Goal: Information Seeking & Learning: Learn about a topic

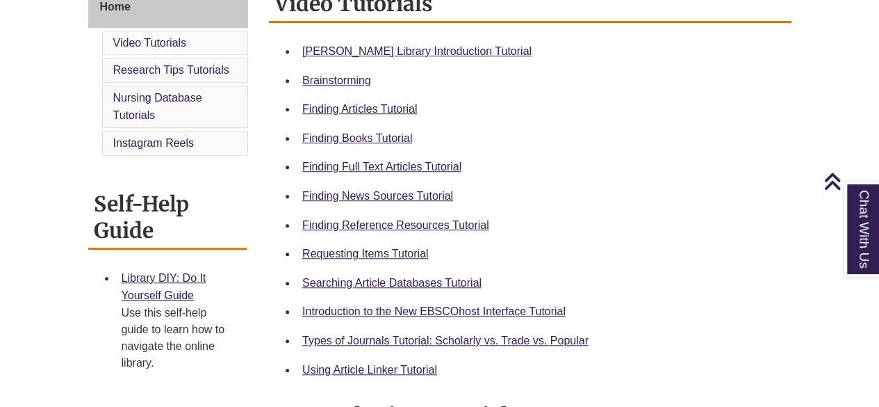
scroll to position [412, 0]
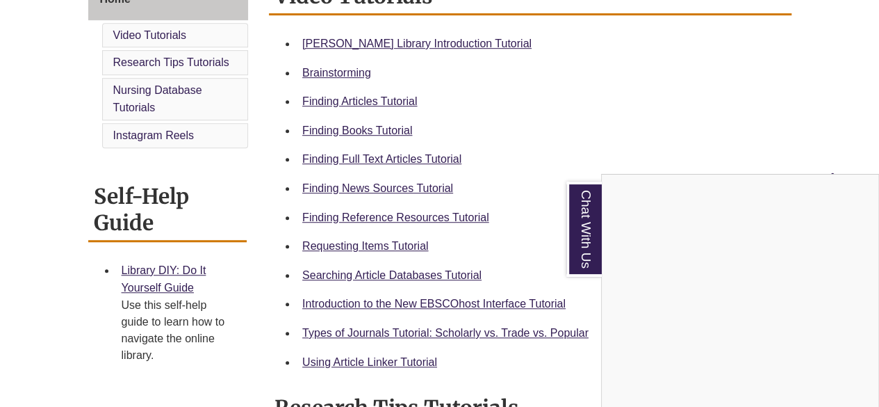
click at [391, 216] on div "Chat With Us" at bounding box center [439, 203] width 879 height 407
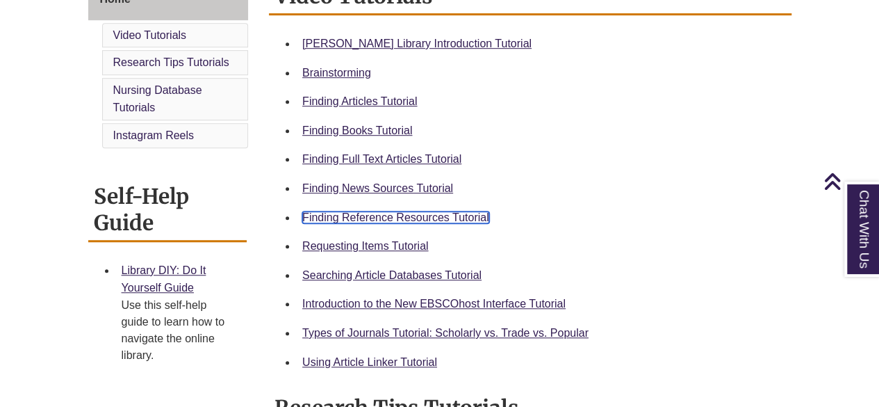
click at [448, 213] on link "Finding Reference Resources Tutorial" at bounding box center [395, 217] width 187 height 12
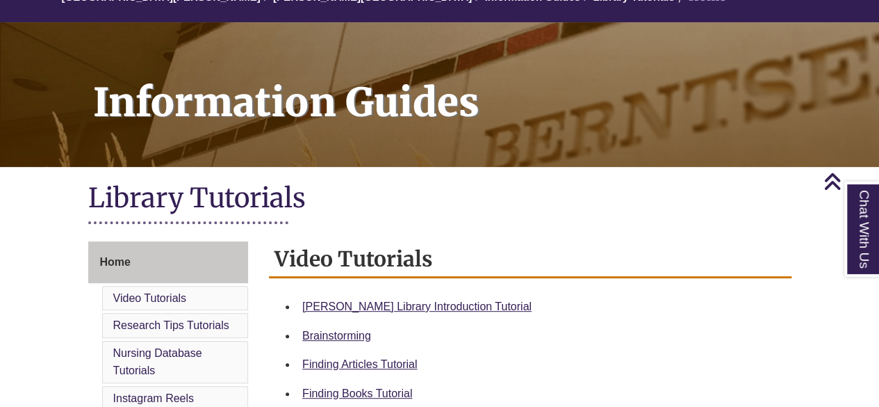
scroll to position [0, 0]
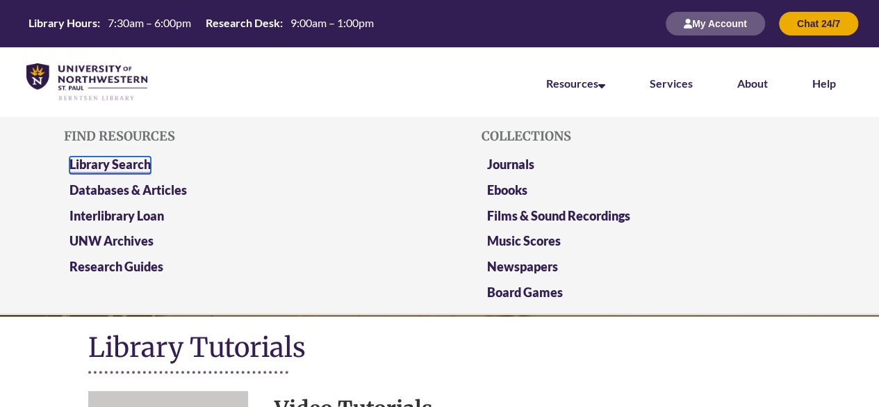
click at [117, 162] on link "Library Search" at bounding box center [109, 164] width 81 height 17
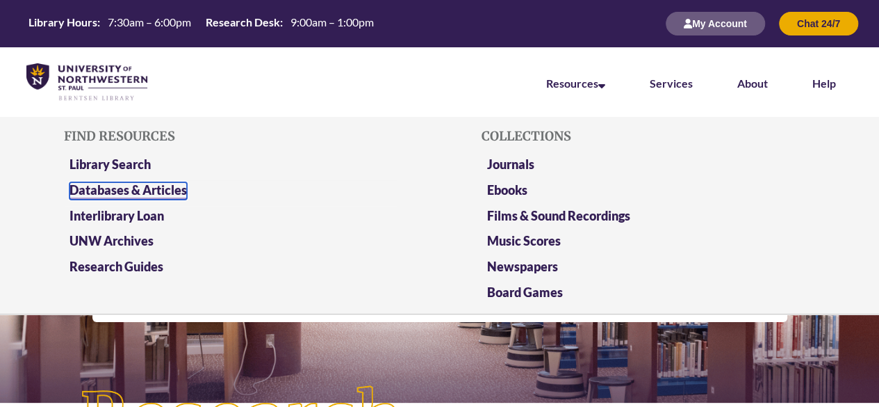
click at [171, 189] on link "Databases & Articles" at bounding box center [127, 190] width 117 height 17
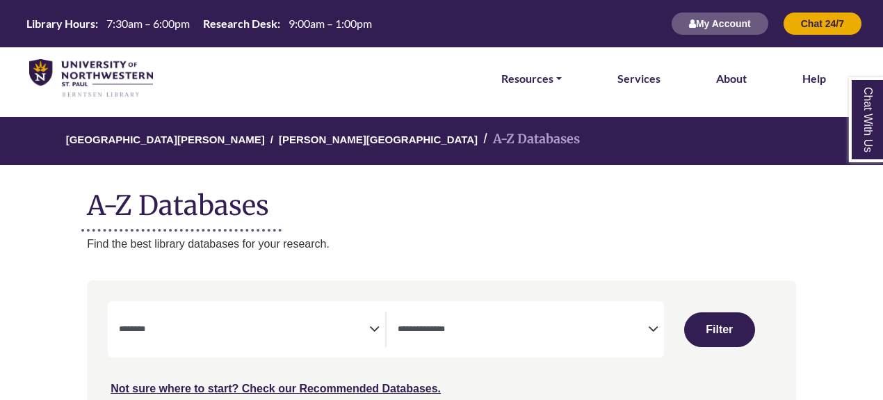
select select "Database Subject Filter"
select select "Database Types Filter"
select select "Database Subject Filter"
select select "Database Types Filter"
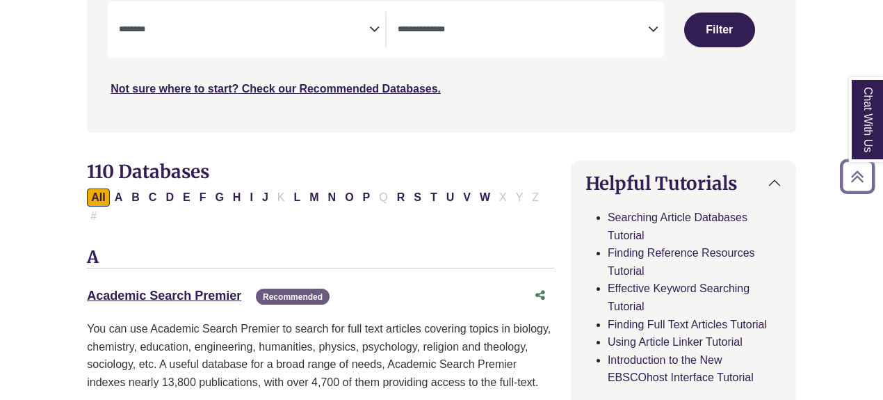
scroll to position [405, 0]
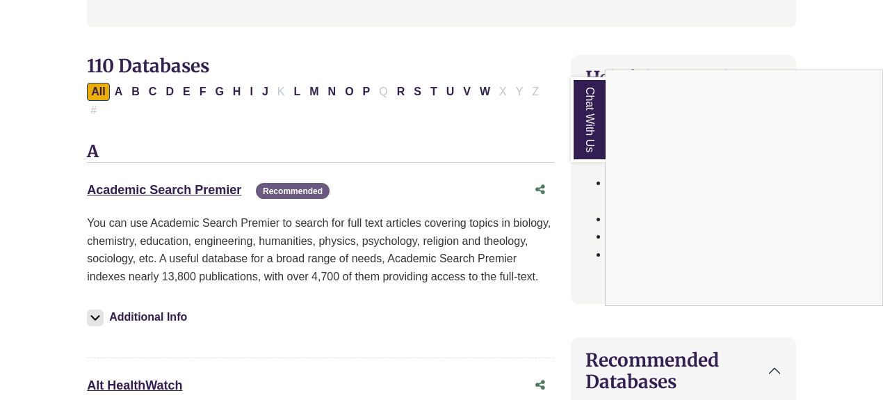
click at [187, 92] on div "Chat With Us" at bounding box center [441, 200] width 883 height 400
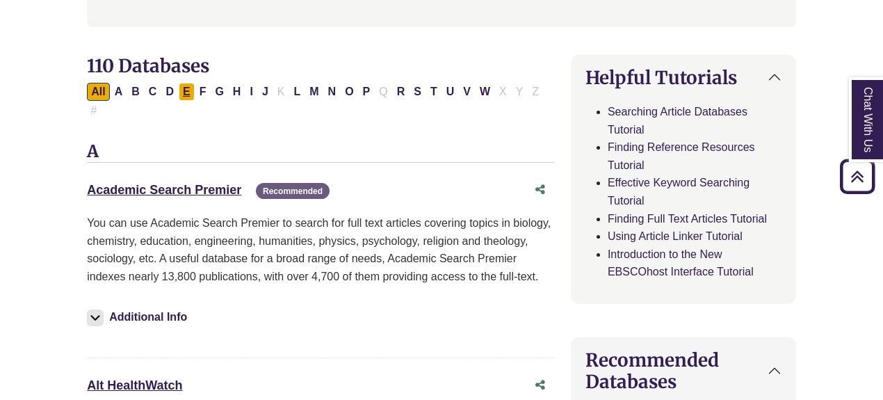
click at [183, 95] on button "E" at bounding box center [187, 92] width 16 height 18
select select "Database Subject Filter"
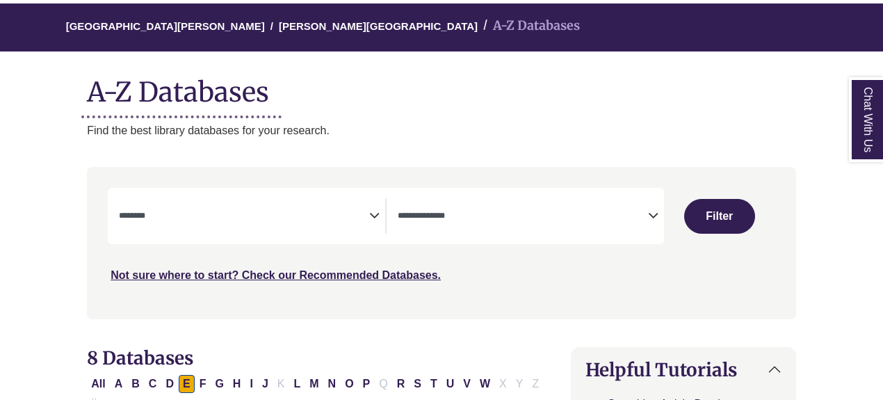
scroll to position [114, 0]
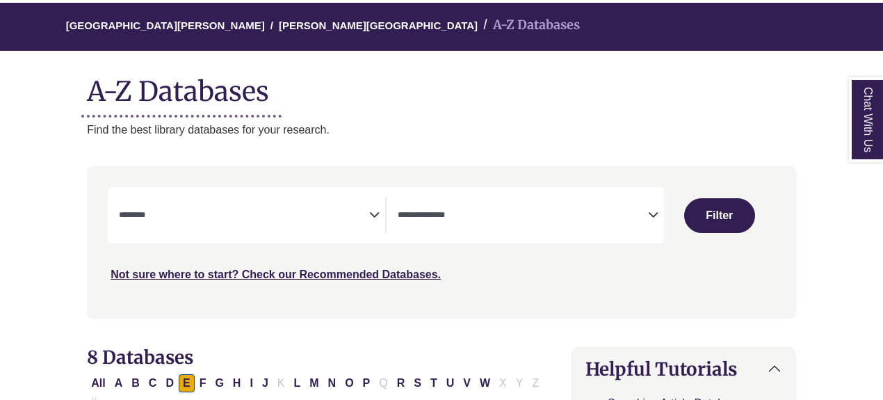
click at [586, 213] on textarea "Search" at bounding box center [522, 216] width 250 height 11
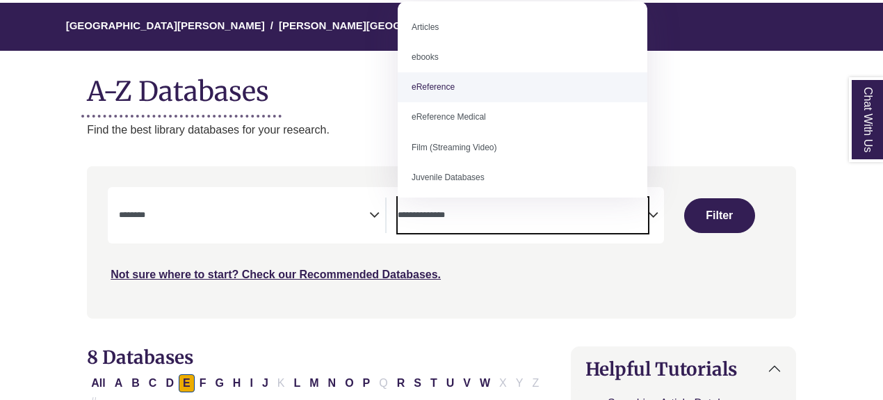
select select "*****"
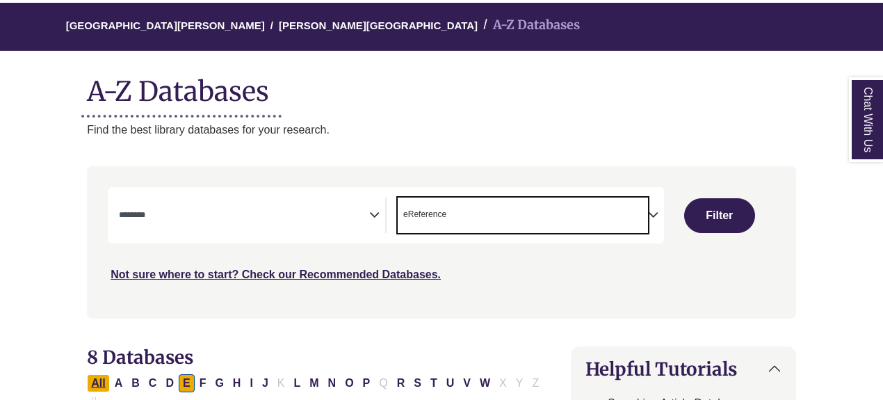
click at [97, 384] on button "All" at bounding box center [98, 383] width 22 height 18
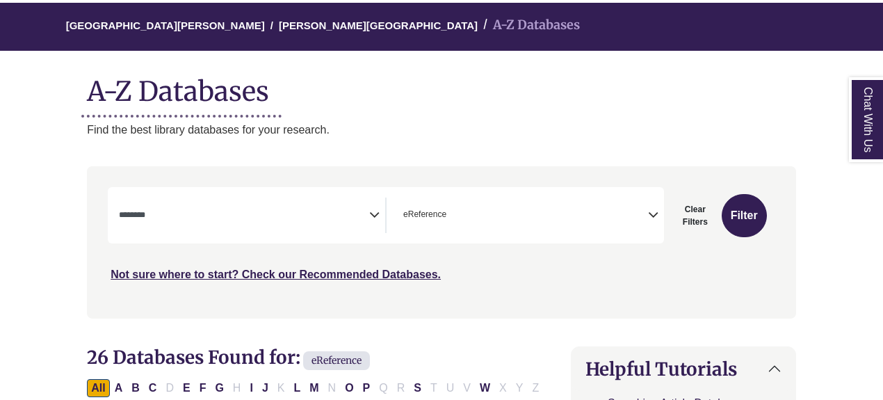
click at [268, 222] on span "Search filters" at bounding box center [244, 214] width 250 height 35
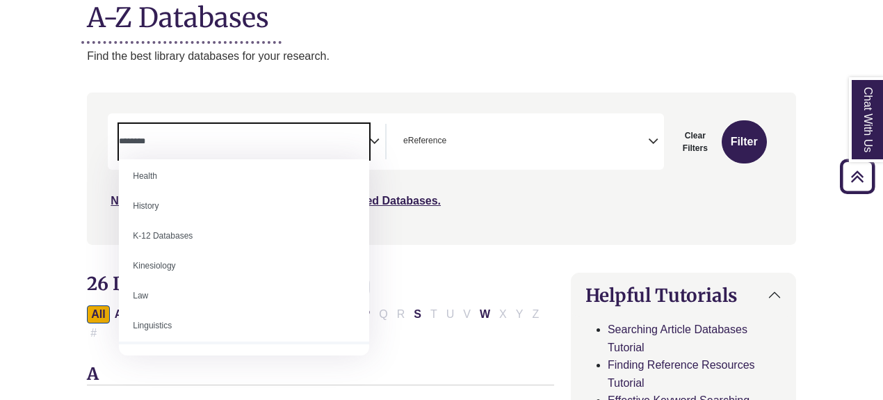
scroll to position [639, 0]
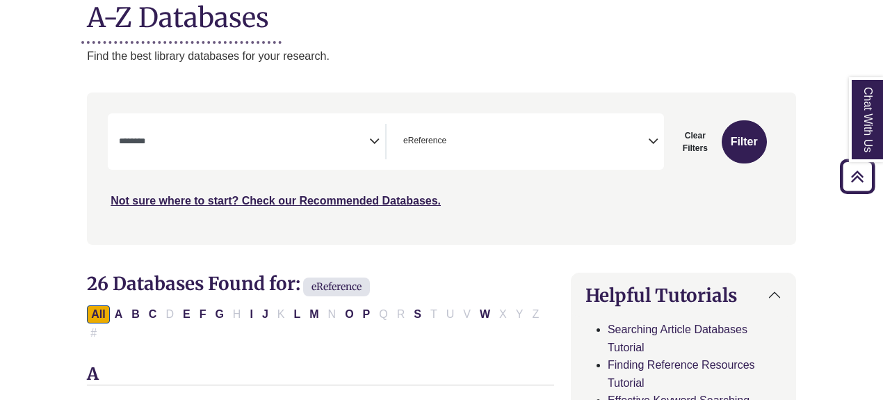
click at [478, 58] on p "Find the best library databases for your research." at bounding box center [441, 56] width 709 height 18
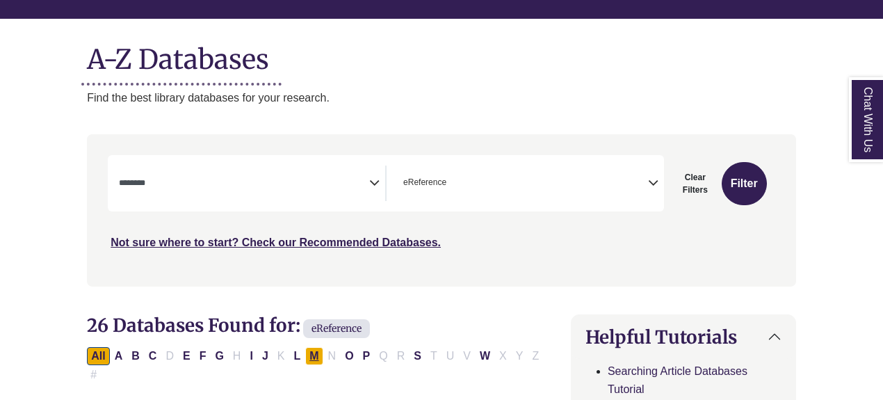
scroll to position [151, 0]
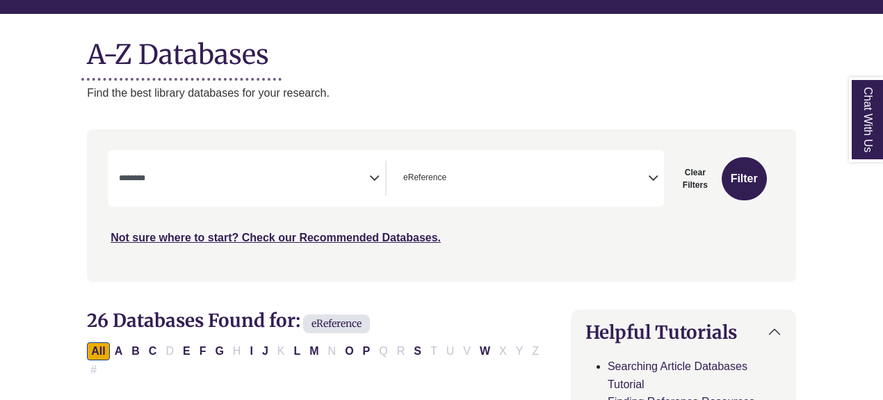
click at [288, 190] on span "Search filters" at bounding box center [244, 178] width 250 height 35
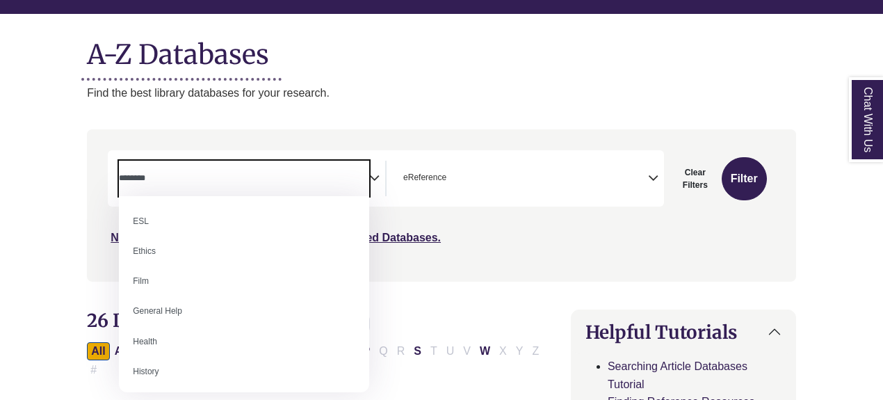
scroll to position [512, 0]
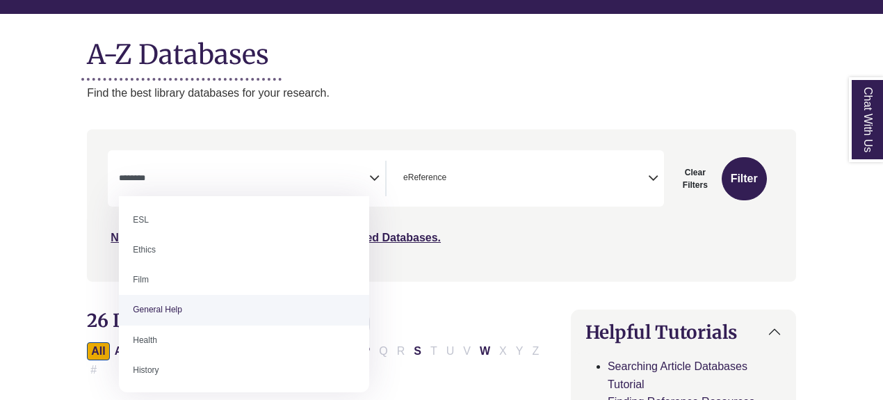
select select "*****"
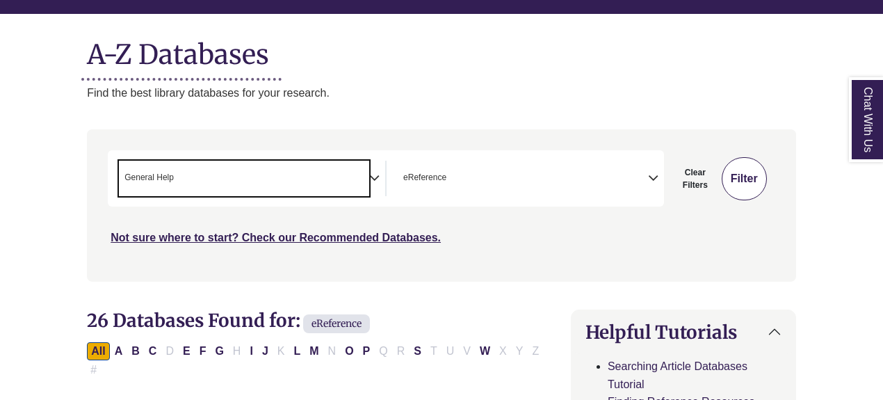
click at [739, 189] on button "Filter" at bounding box center [743, 178] width 45 height 43
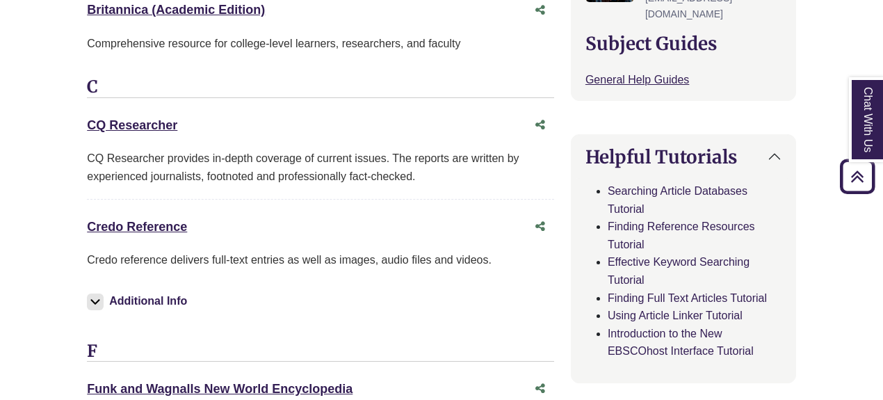
scroll to position [574, 0]
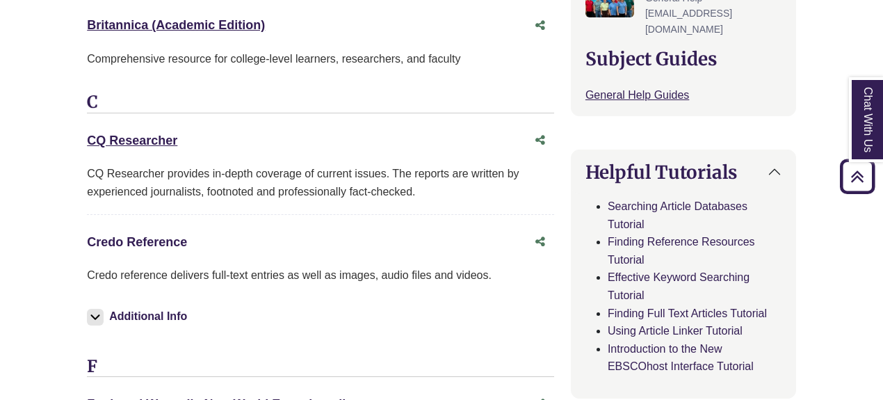
click at [166, 235] on link "Credo Reference This link opens in a new window" at bounding box center [137, 242] width 100 height 14
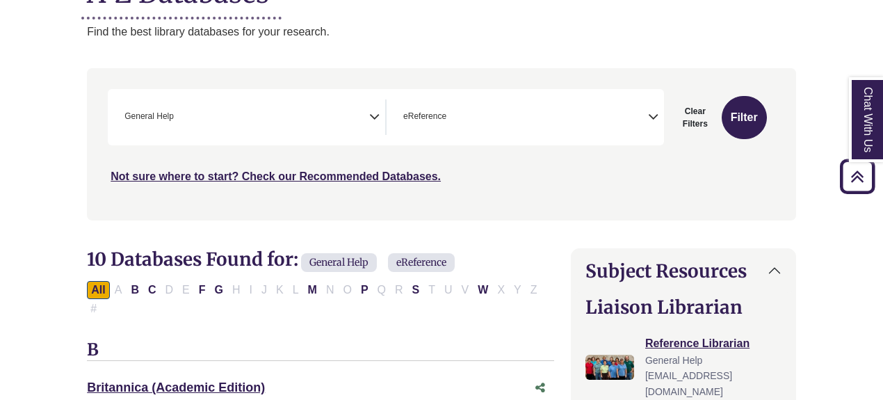
scroll to position [0, 0]
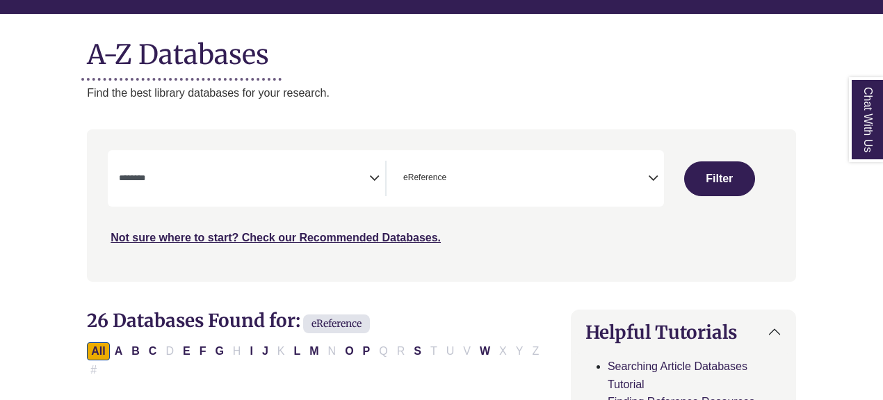
select select "Database Subject Filter"
select select "Database Types Filter"
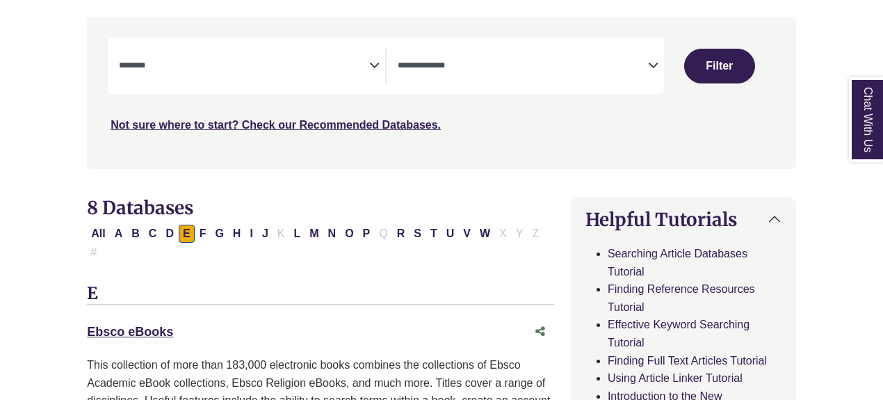
select select "Database Subject Filter"
select select "Database Types Filter"
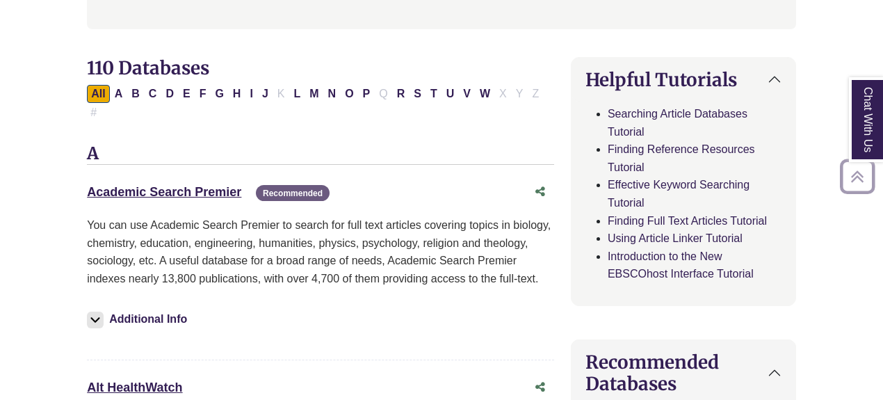
scroll to position [405, 0]
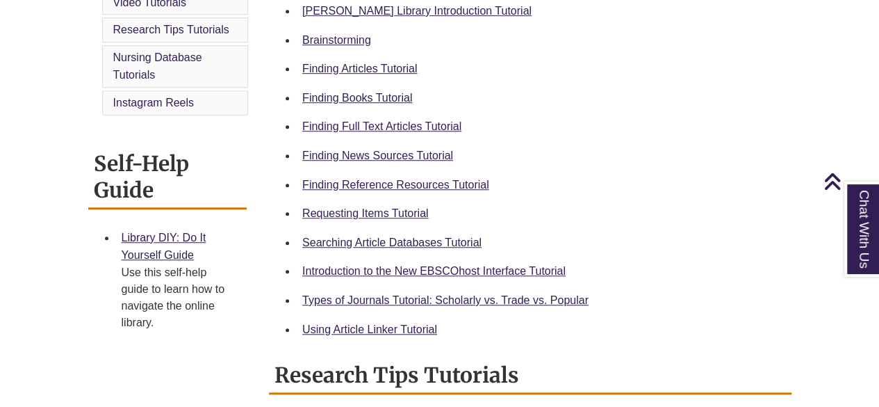
scroll to position [448, 0]
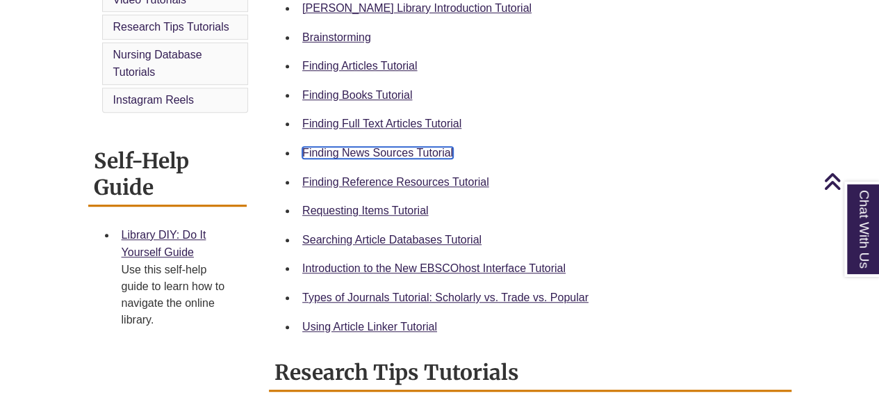
click at [399, 147] on link "Finding News Sources Tutorial" at bounding box center [377, 153] width 151 height 12
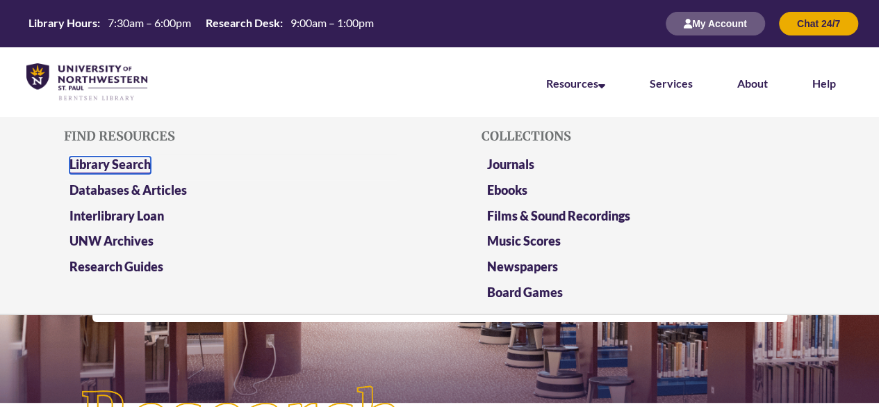
click at [133, 161] on link "Library Search" at bounding box center [109, 164] width 81 height 17
